Goal: Task Accomplishment & Management: Use online tool/utility

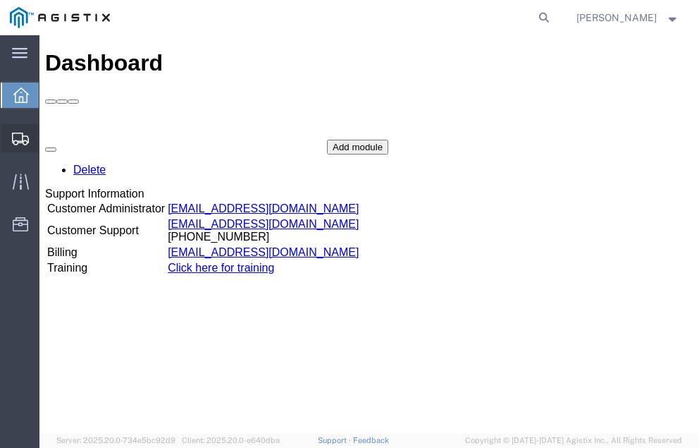
click at [0, 0] on span "Shipment Manager" at bounding box center [0, 0] width 0 height 0
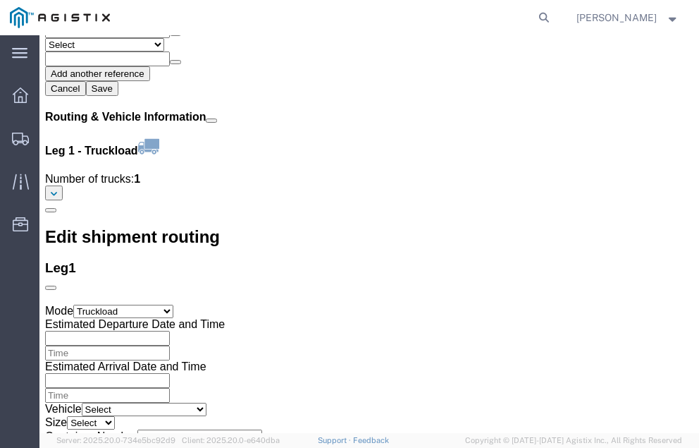
scroll to position [1631, 0]
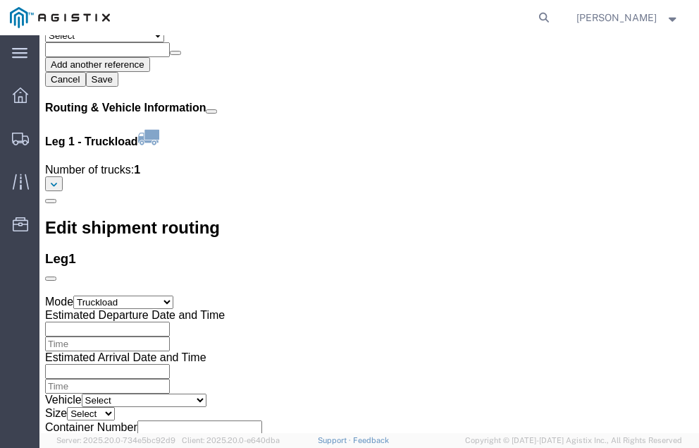
click link "Confirm"
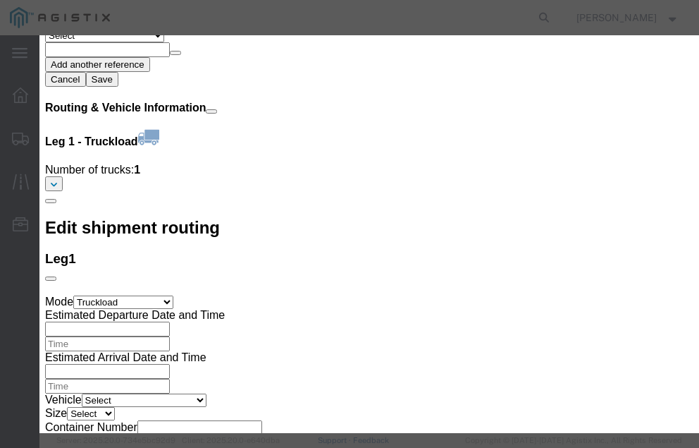
click input "checkbox"
checkbox input "true"
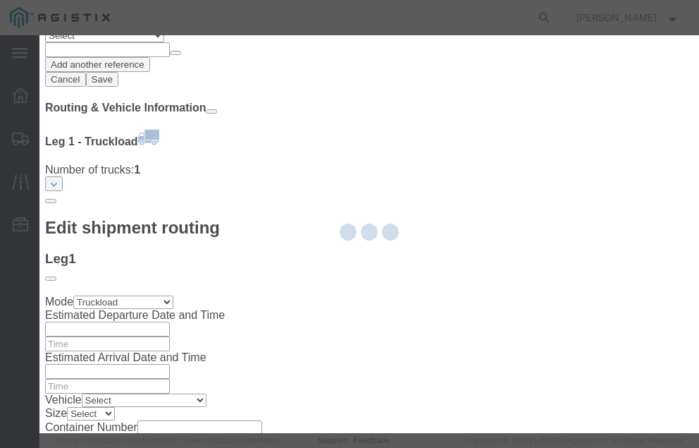
type input "[PERSON_NAME]"
type input "[PHONE_NUMBER]"
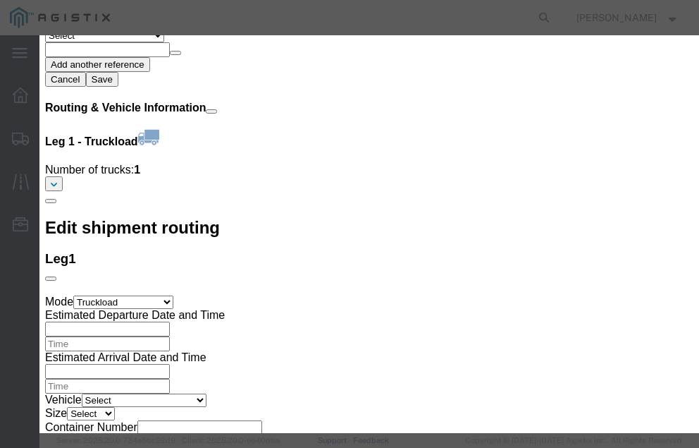
click input "text"
type input "57086134"
click button "Submit"
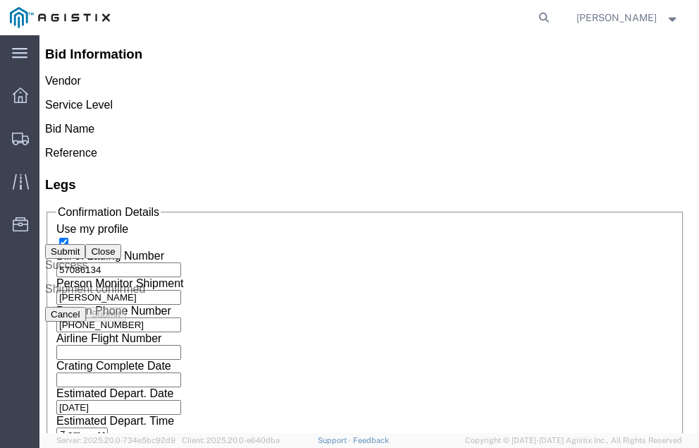
scroll to position [0, 0]
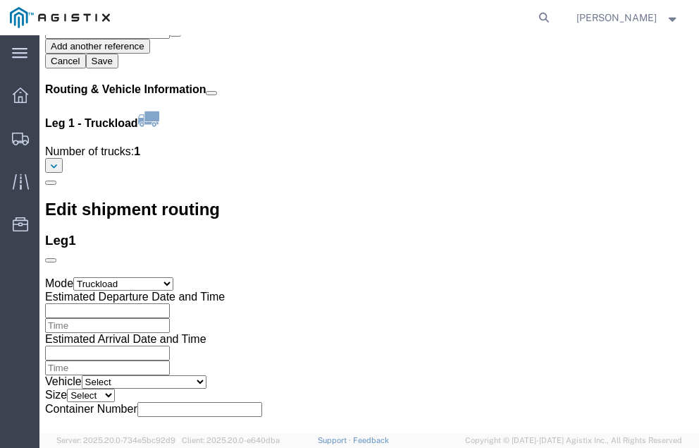
scroll to position [1662, 0]
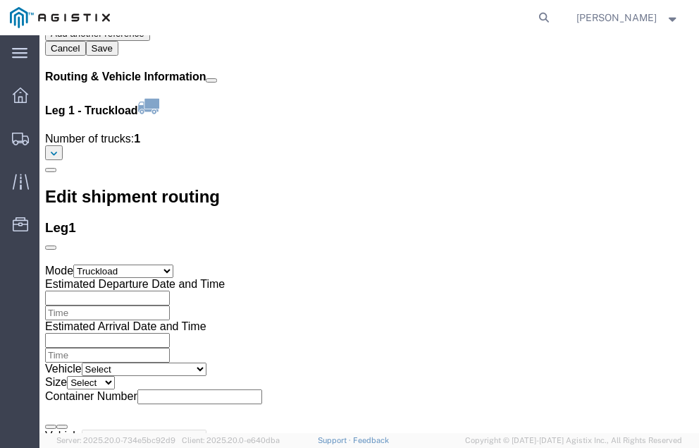
click link "Confirm"
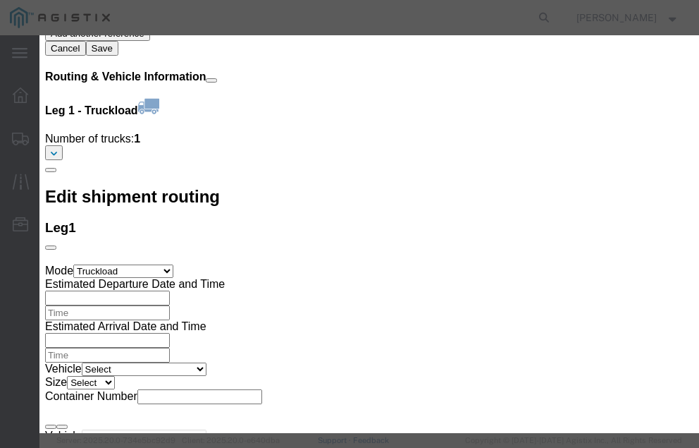
click input "checkbox"
checkbox input "true"
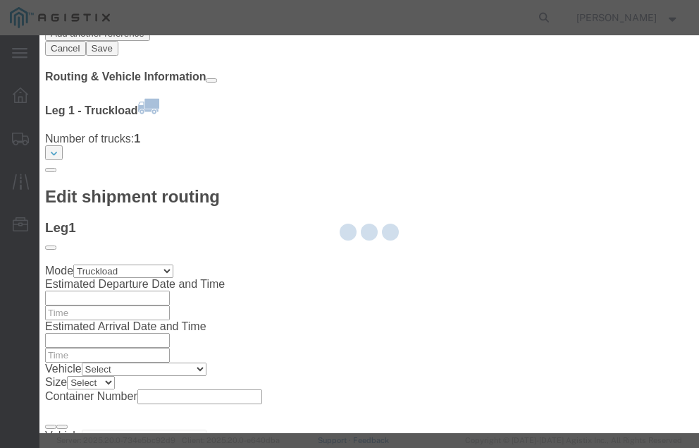
type input "[PERSON_NAME]"
type input "[PHONE_NUMBER]"
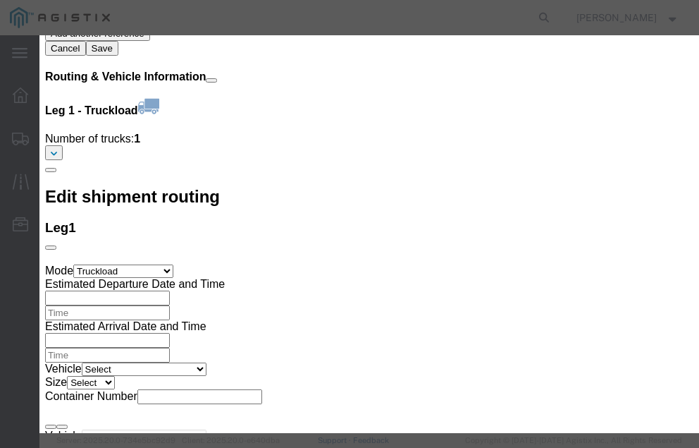
click input "text"
type input "57086539"
click button "Submit"
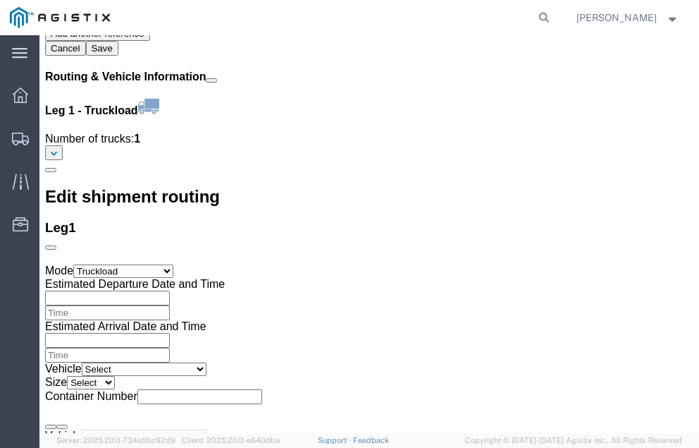
scroll to position [0, 0]
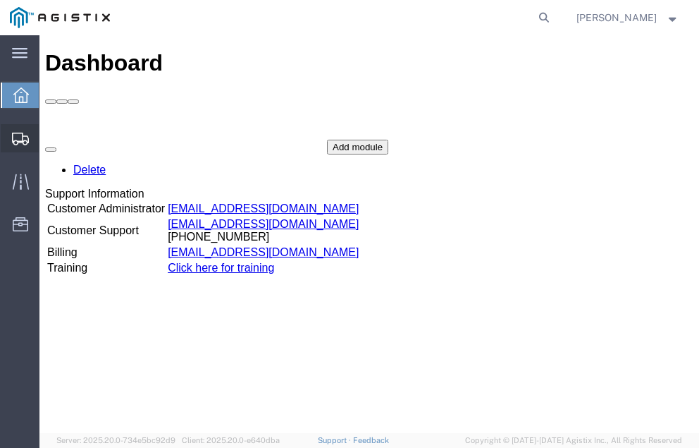
click at [0, 0] on span "Shipment Manager" at bounding box center [0, 0] width 0 height 0
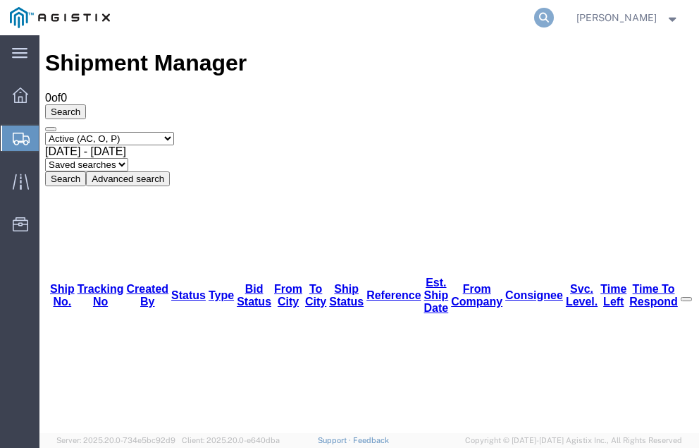
click at [554, 16] on icon at bounding box center [544, 18] width 20 height 20
type input "57067195"
click at [554, 16] on icon at bounding box center [544, 18] width 20 height 20
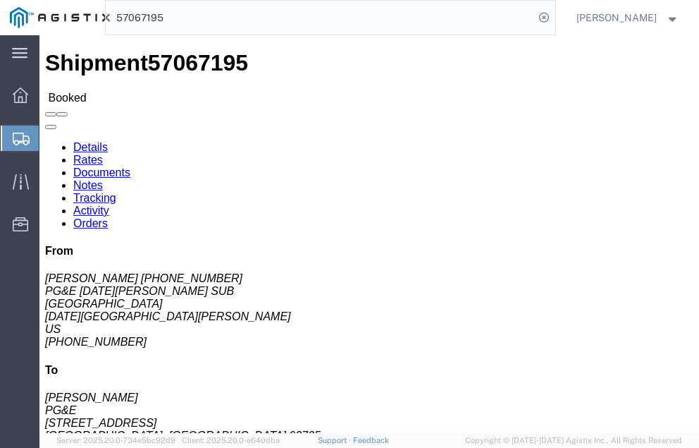
click link "Tracking"
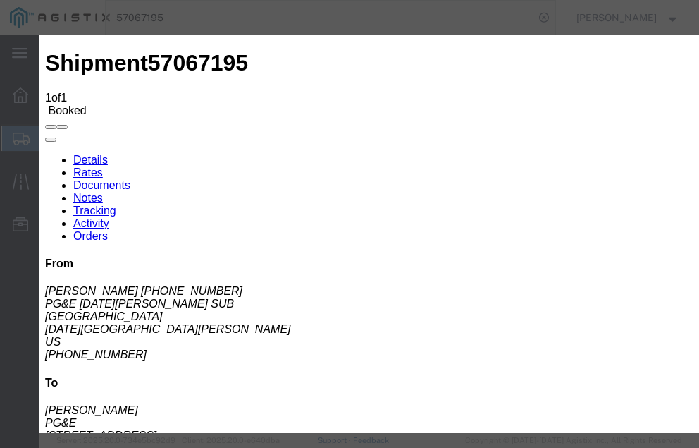
type input "[DATE]"
type input "4:00 PM"
select select "DELIVRED"
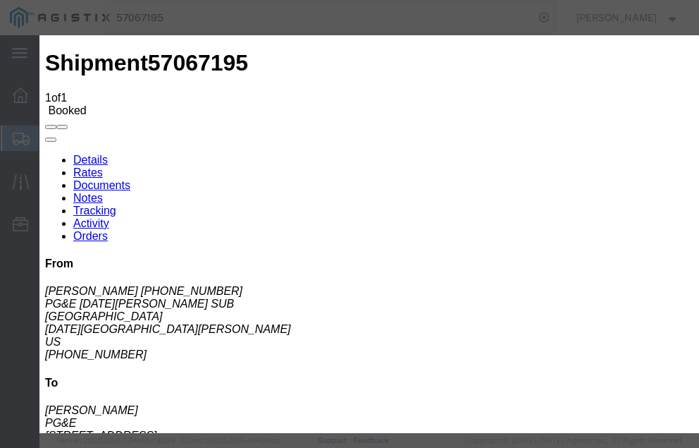
type input "[DATE]"
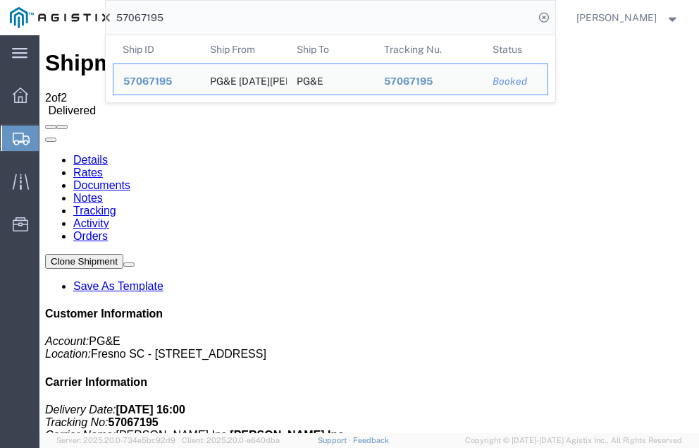
click at [201, 18] on input "57067195" at bounding box center [320, 18] width 429 height 34
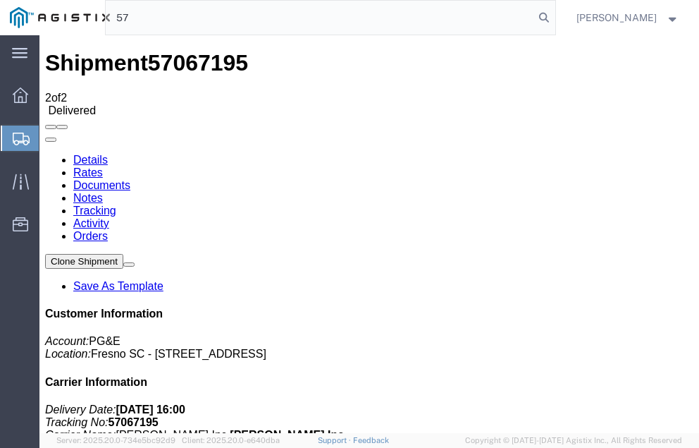
type input "5"
